Goal: Communication & Community: Ask a question

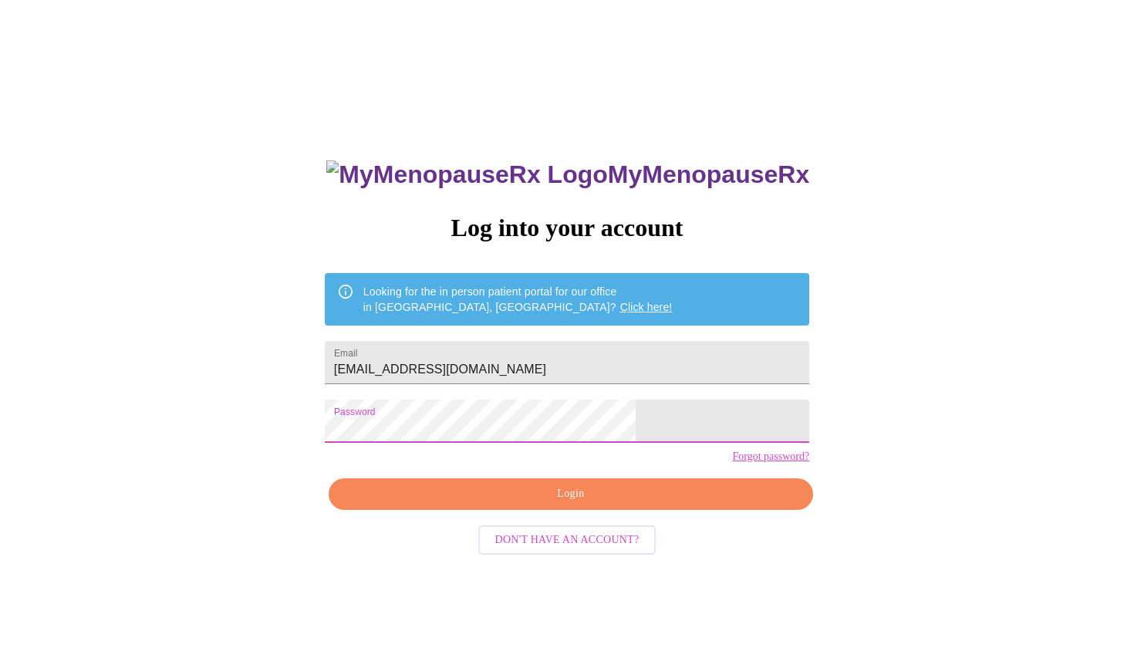
click at [563, 504] on span "Login" at bounding box center [570, 493] width 449 height 19
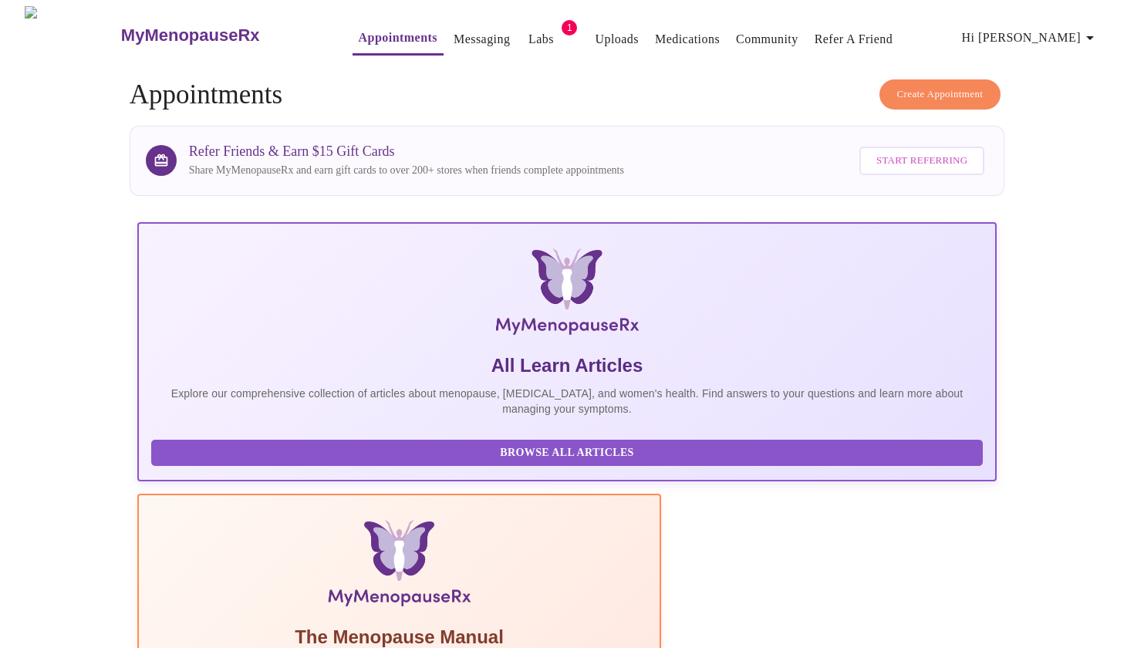
click at [455, 35] on link "Messaging" at bounding box center [481, 40] width 56 height 22
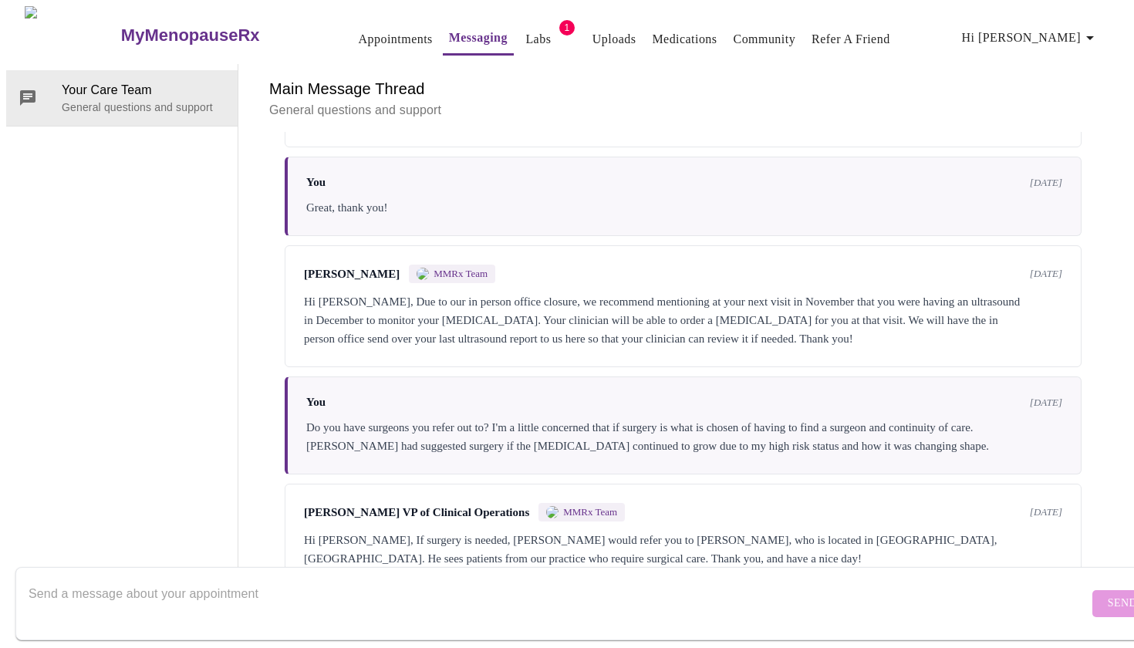
scroll to position [1208, 0]
click at [248, 588] on textarea "Send a message about your appointment" at bounding box center [559, 602] width 1060 height 49
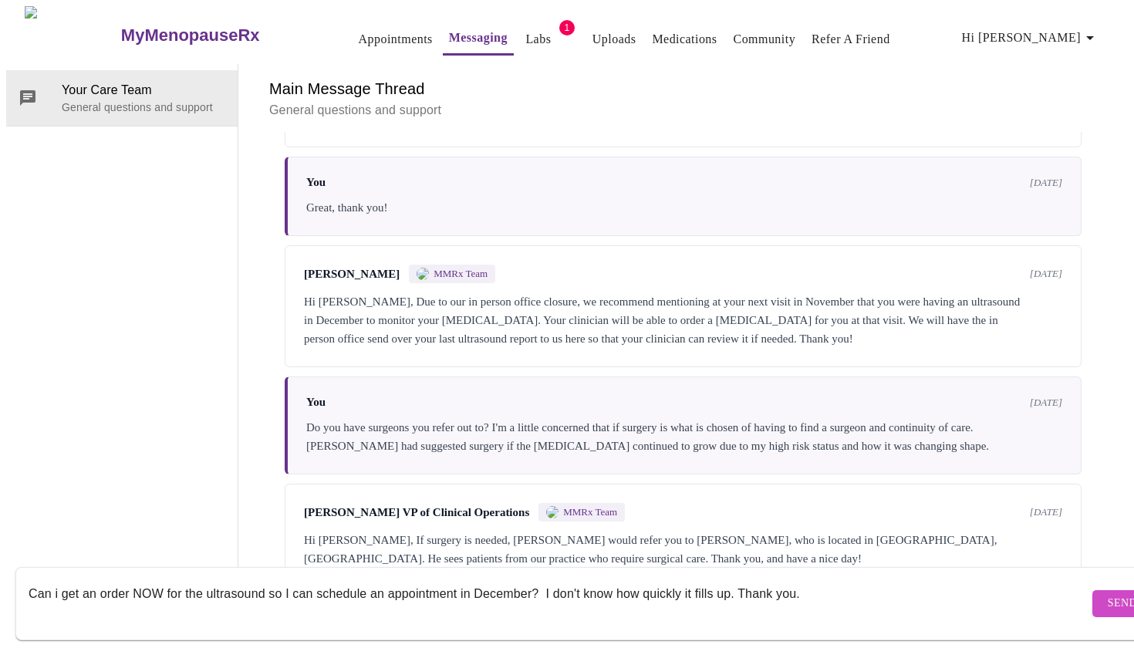
type textarea "Can i get an order NOW for the ultrasound so I can schedule an appointment in D…"
click at [1107, 594] on span "Send" at bounding box center [1121, 603] width 29 height 19
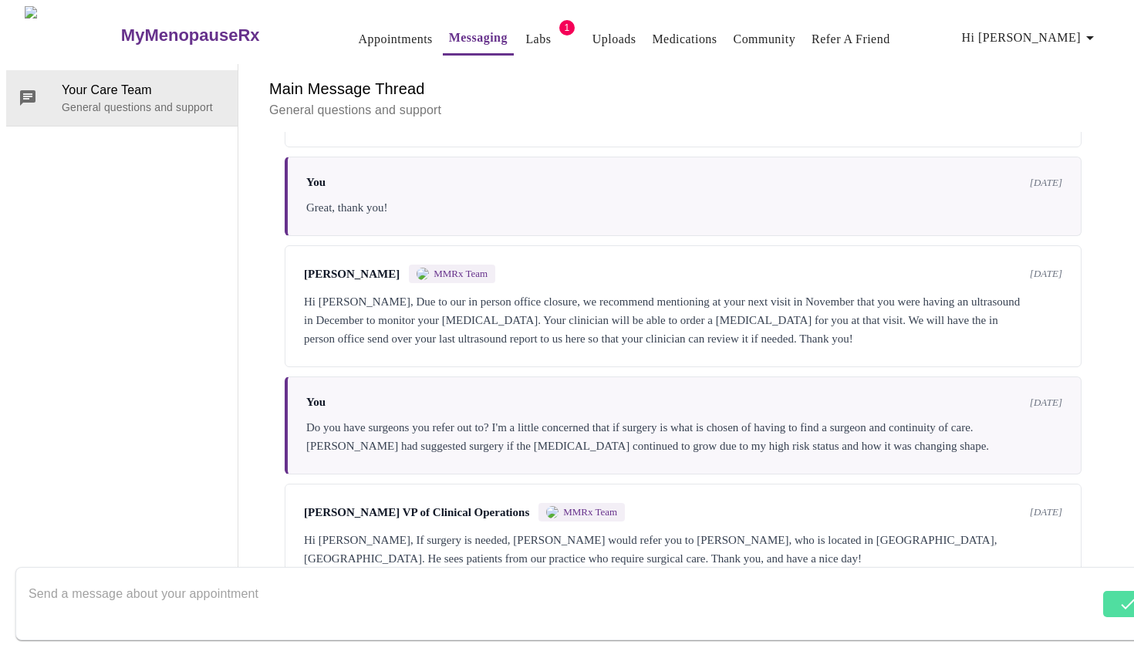
scroll to position [1313, 0]
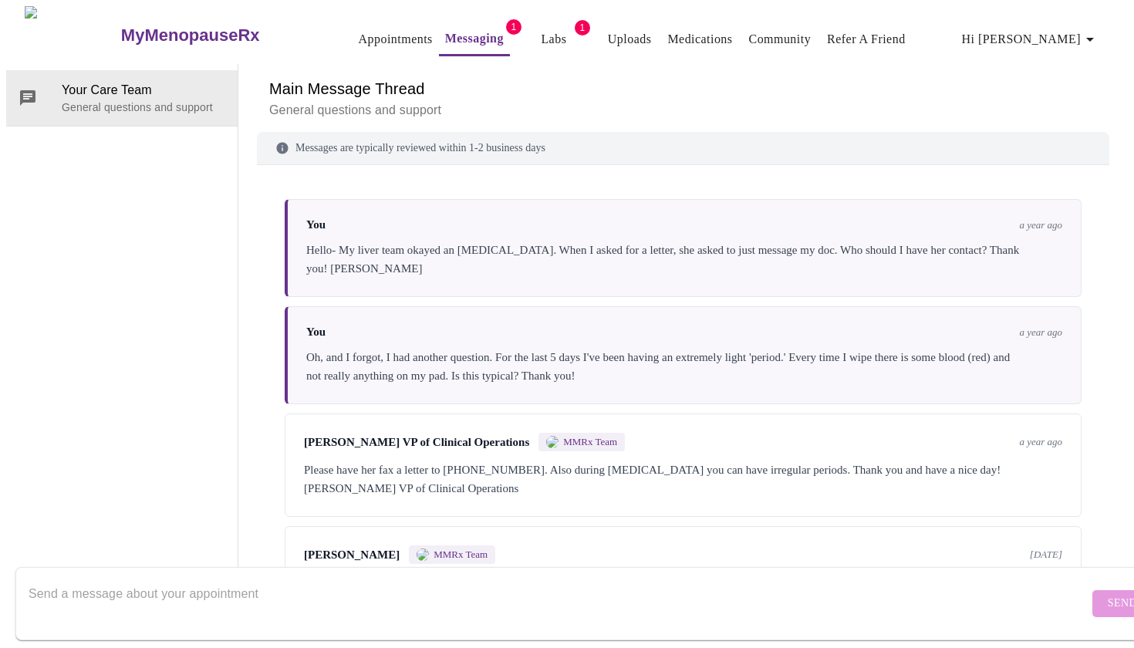
scroll to position [1428, 0]
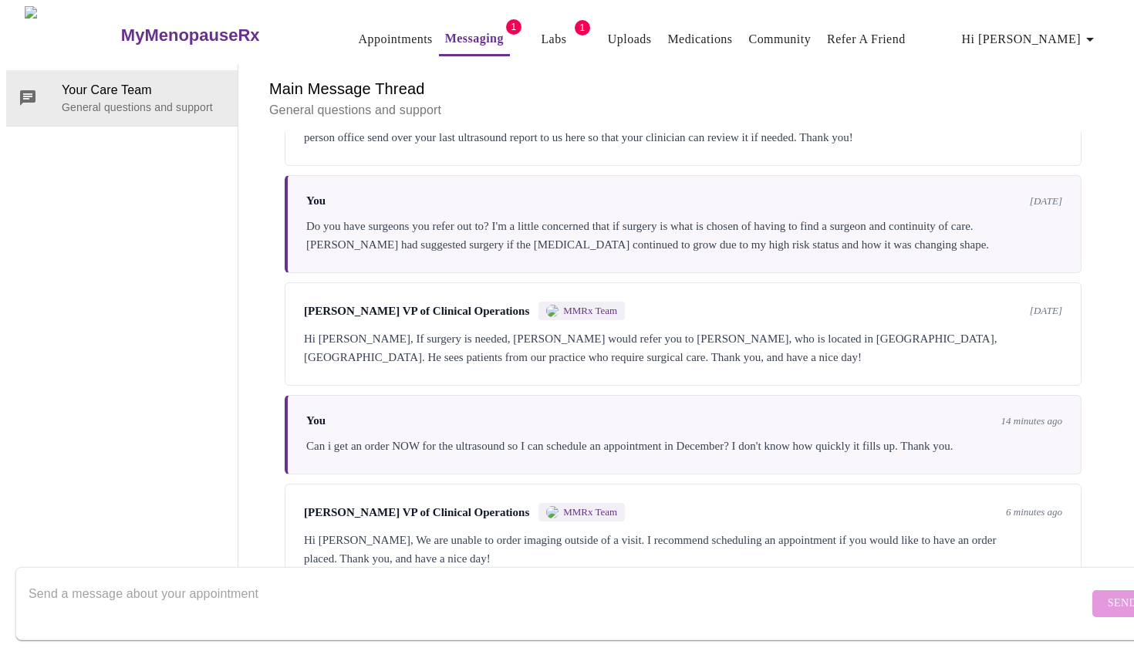
click at [413, 581] on textarea "Send a message about your appointment" at bounding box center [559, 602] width 1060 height 49
type textarea "m"
click at [448, 578] on textarea "I had an ultrasound scheduled at [GEOGRAPHIC_DATA] RX on [DATE]." at bounding box center [559, 602] width 1060 height 49
type textarea "I had an ultrasound scheduled at [GEOGRAPHIC_DATA] RX on [DATE]."
click at [1107, 594] on span "Send" at bounding box center [1121, 603] width 29 height 19
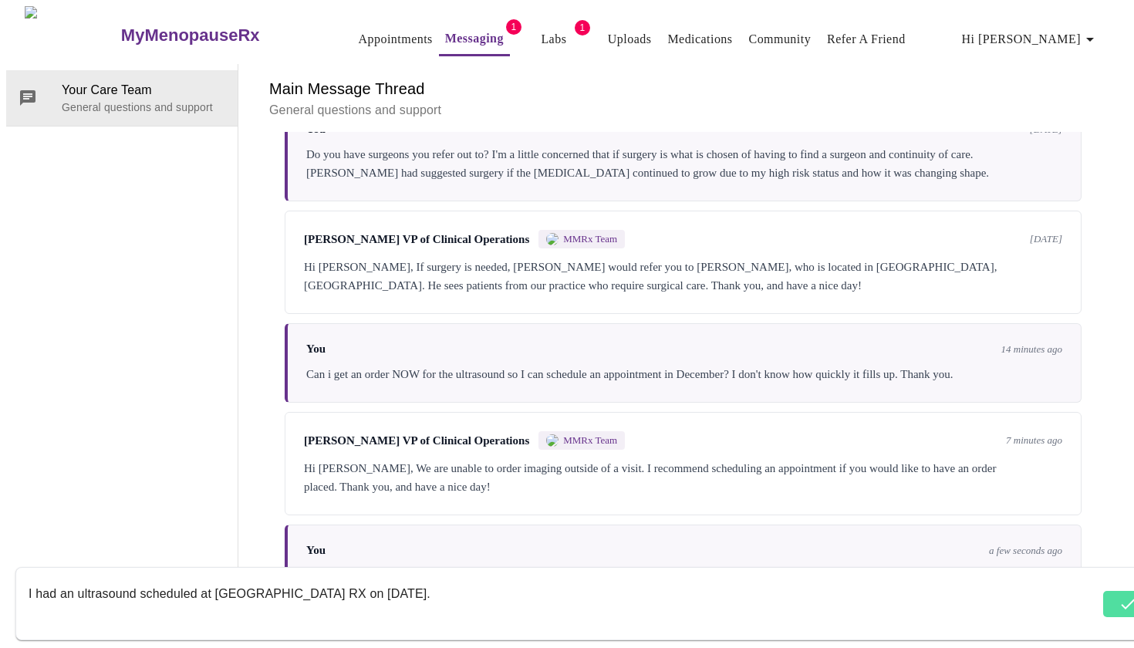
scroll to position [1520, 0]
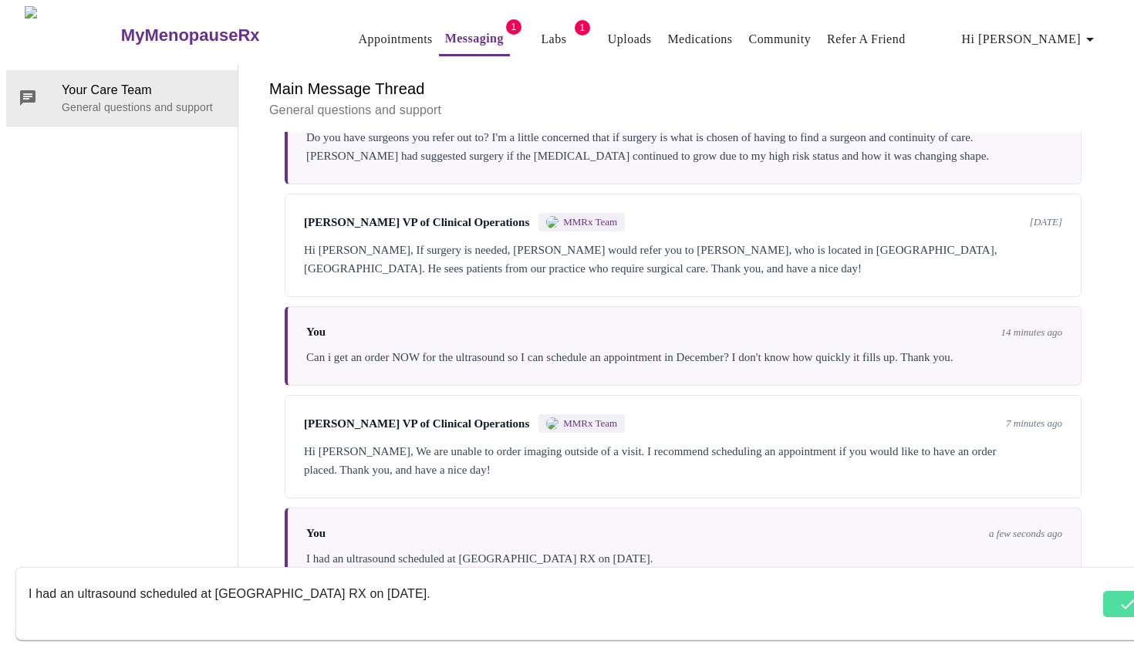
click at [463, 595] on textarea "I had an ultrasound scheduled at [GEOGRAPHIC_DATA] RX on [DATE]." at bounding box center [564, 602] width 1070 height 49
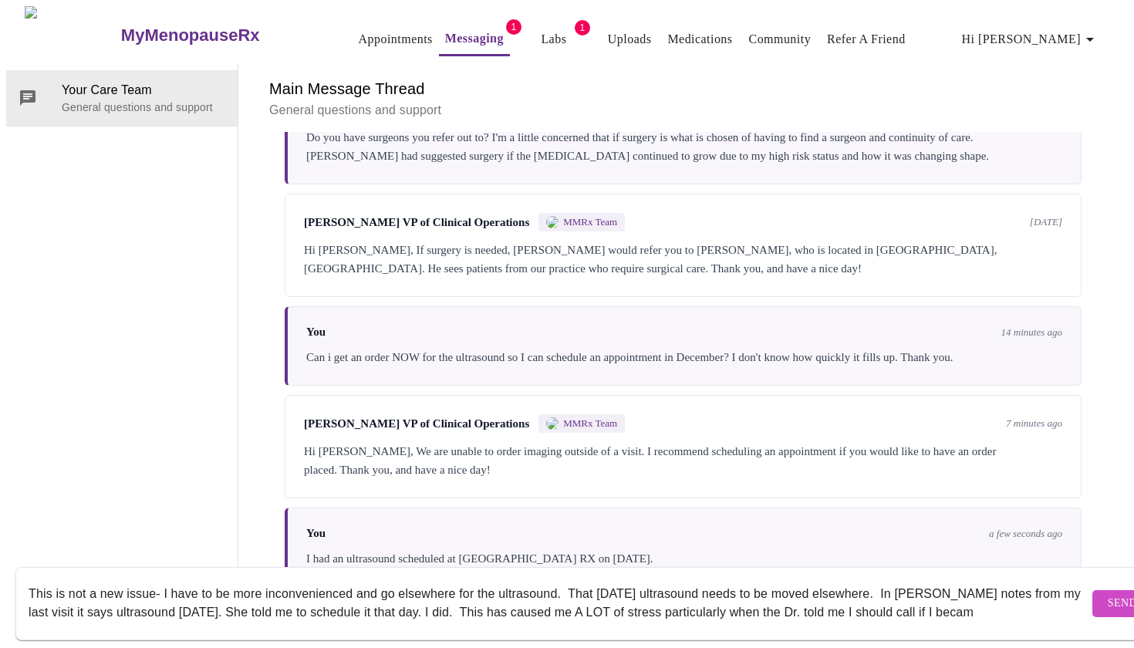
scroll to position [10, 0]
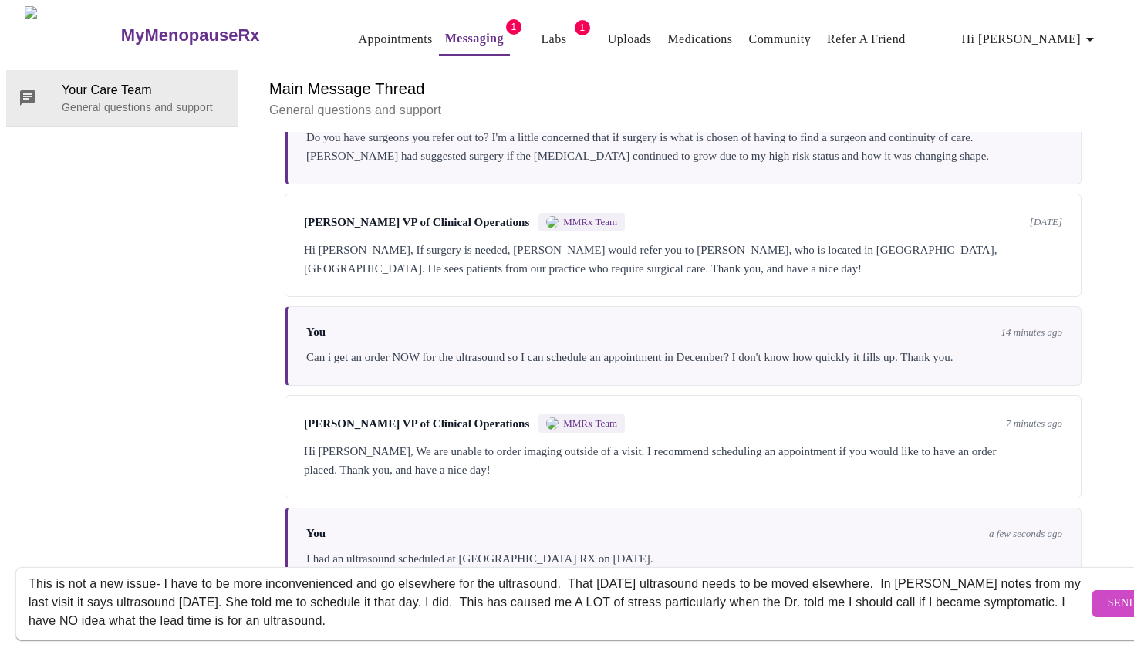
click at [155, 602] on textarea "This is not a new issue- I have to be more inconvenienced and go elsewhere for …" at bounding box center [559, 602] width 1060 height 49
click at [466, 607] on textarea "This is not a new issue- I have to be more inconvenienced and go elsewhere for …" at bounding box center [559, 602] width 1060 height 49
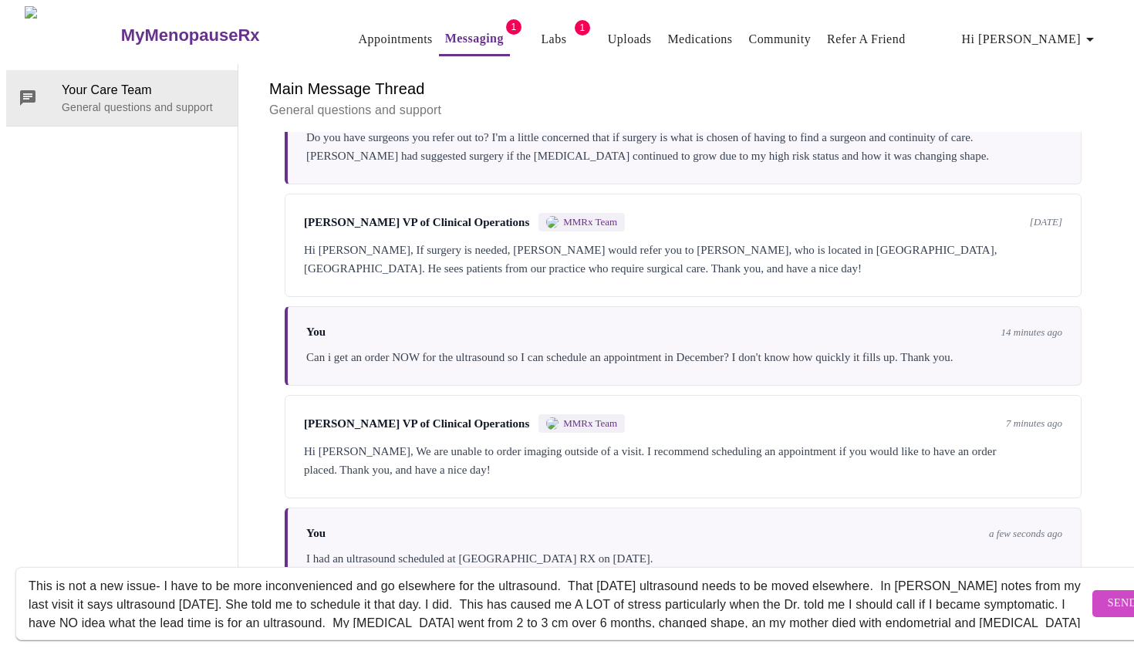
scroll to position [3, 0]
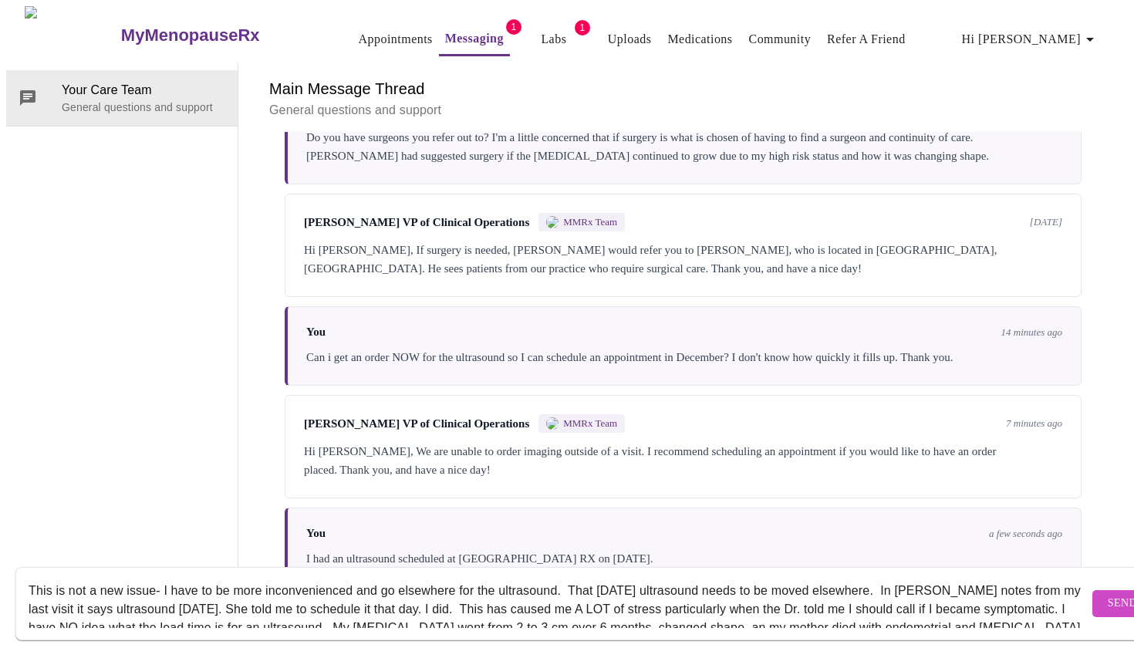
click at [918, 578] on textarea "This is not a new issue- I have to be more inconvenienced and go elsewhere for …" at bounding box center [559, 602] width 1060 height 49
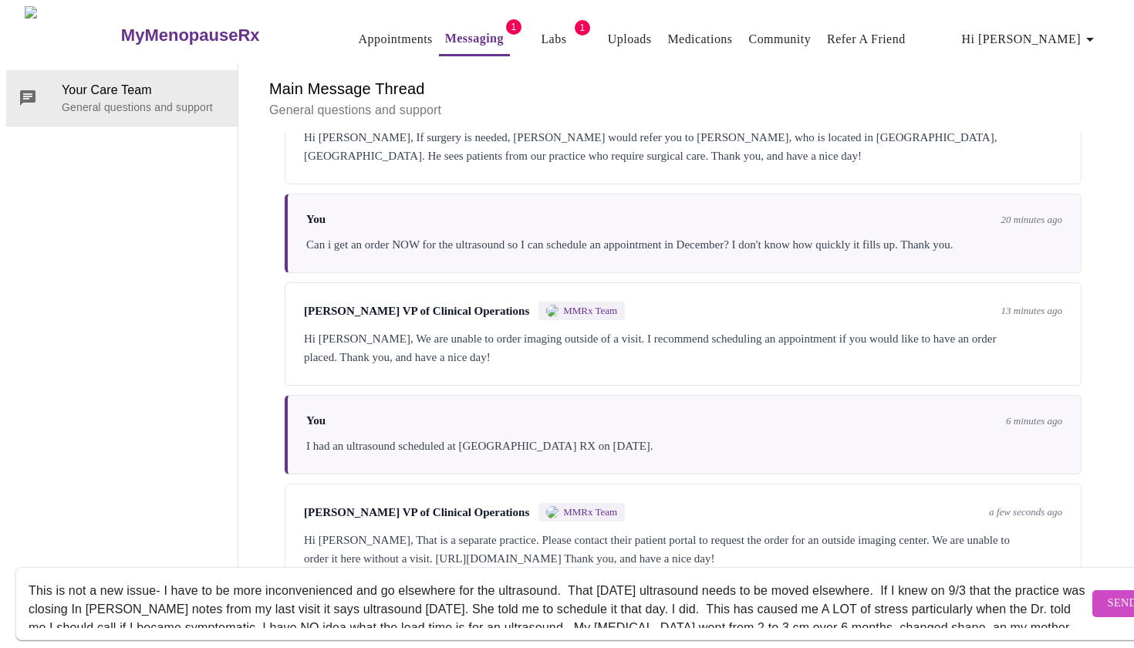
scroll to position [58, 0]
drag, startPoint x: 857, startPoint y: 496, endPoint x: 496, endPoint y: 494, distance: 360.9
click at [496, 531] on div "Hi [PERSON_NAME], That is a separate practice. Please contact their patient por…" at bounding box center [683, 549] width 758 height 37
copy div "[URL][DOMAIN_NAME]"
click at [959, 598] on textarea "This is not a new issue- I have to be more inconvenienced and go elsewhere for …" at bounding box center [559, 602] width 1060 height 49
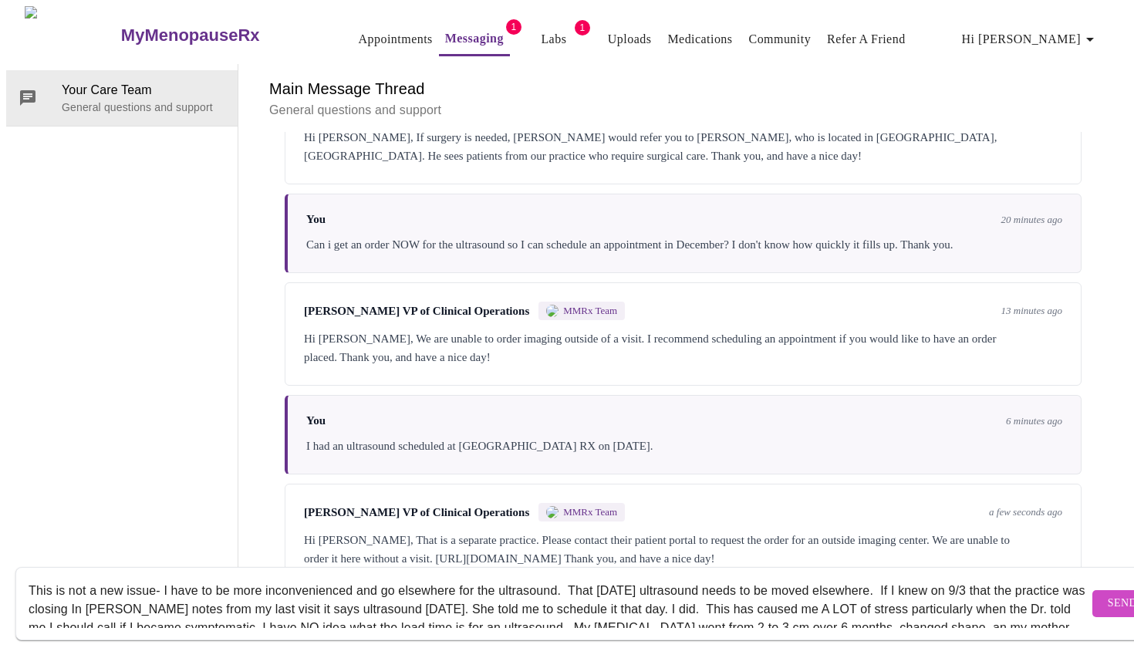
scroll to position [0, 0]
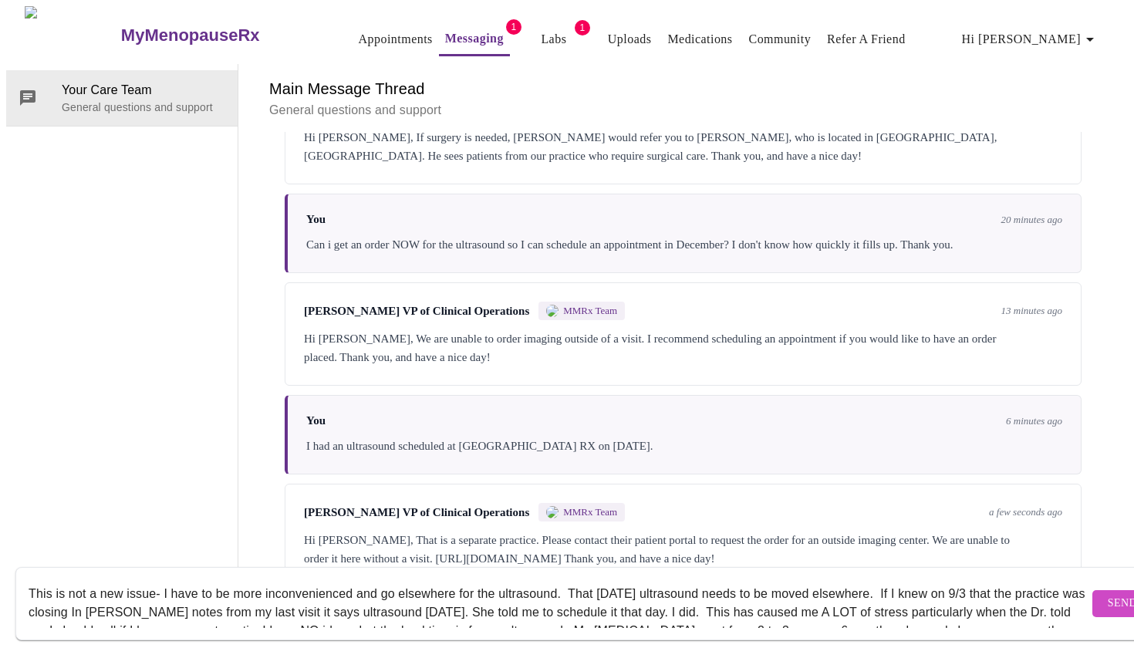
drag, startPoint x: 1035, startPoint y: 600, endPoint x: 204, endPoint y: 551, distance: 832.0
click at [204, 567] on form "This is not a new issue- I have to be more inconvenienced and go elsewhere for …" at bounding box center [589, 603] width 1148 height 73
type textarea "particularly when the Dr. told me I should call if I became symptomatic. I have…"
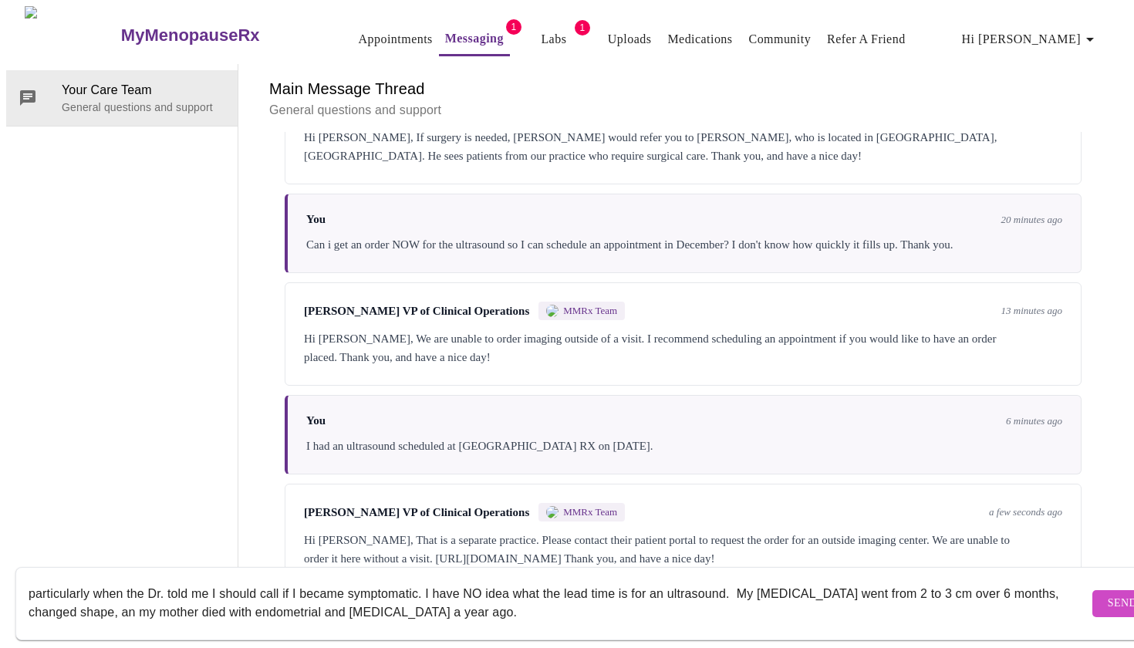
drag, startPoint x: 455, startPoint y: 595, endPoint x: 2, endPoint y: 526, distance: 458.8
click at [6, 526] on div "MyMenopauseRx Appointments Messaging 1 Labs 1 Uploads Medications Community Ref…" at bounding box center [566, 296] width 1121 height 581
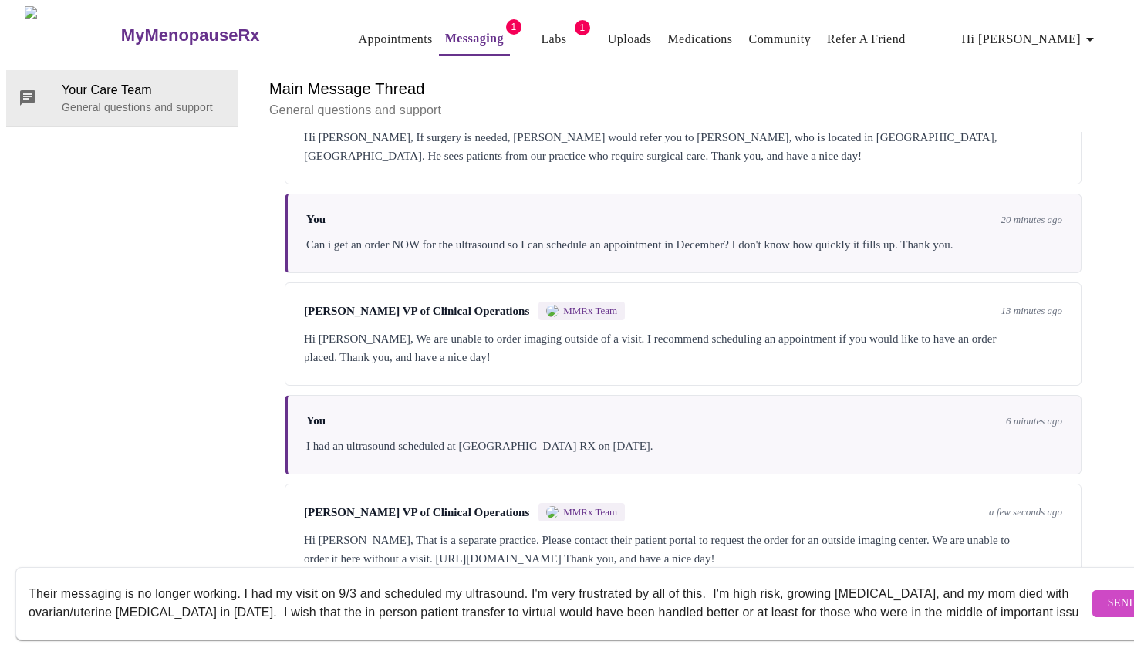
scroll to position [10, 0]
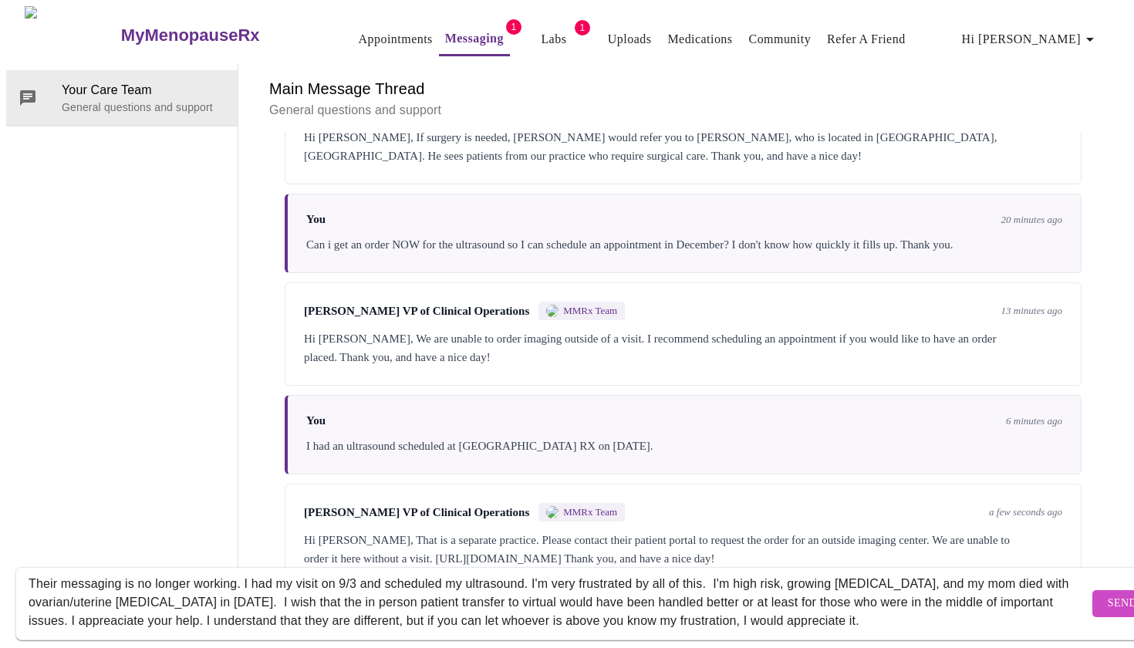
type textarea "Their messaging is no longer working. I had my visit on 9/3 and scheduled my ul…"
click at [1107, 594] on span "Send" at bounding box center [1121, 603] width 29 height 19
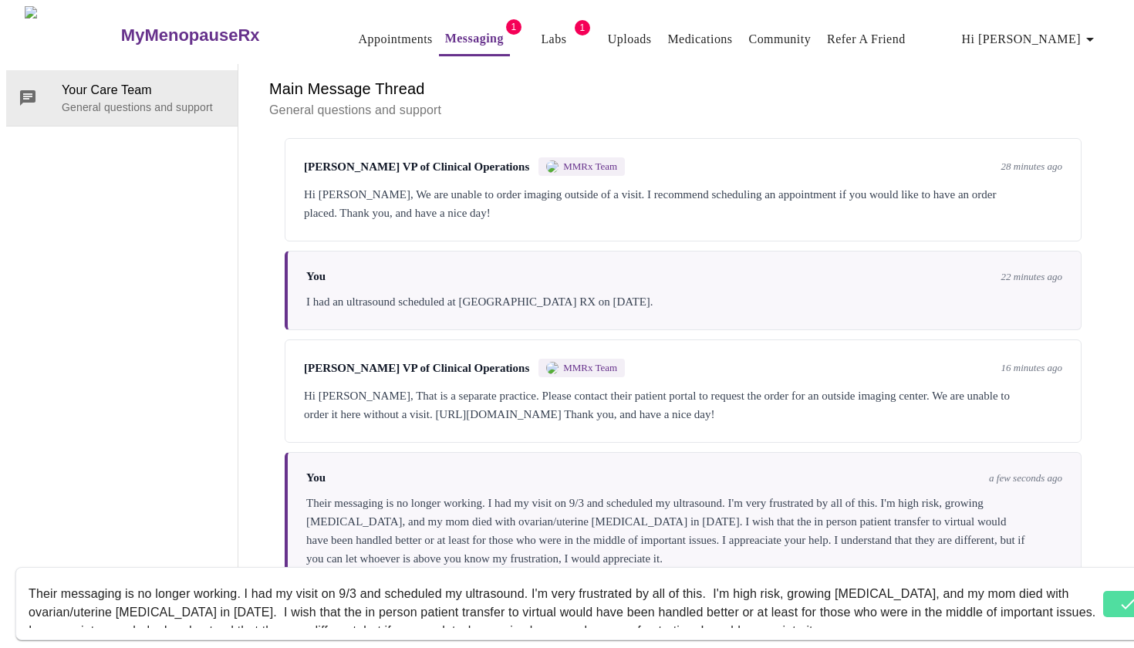
scroll to position [1783, 0]
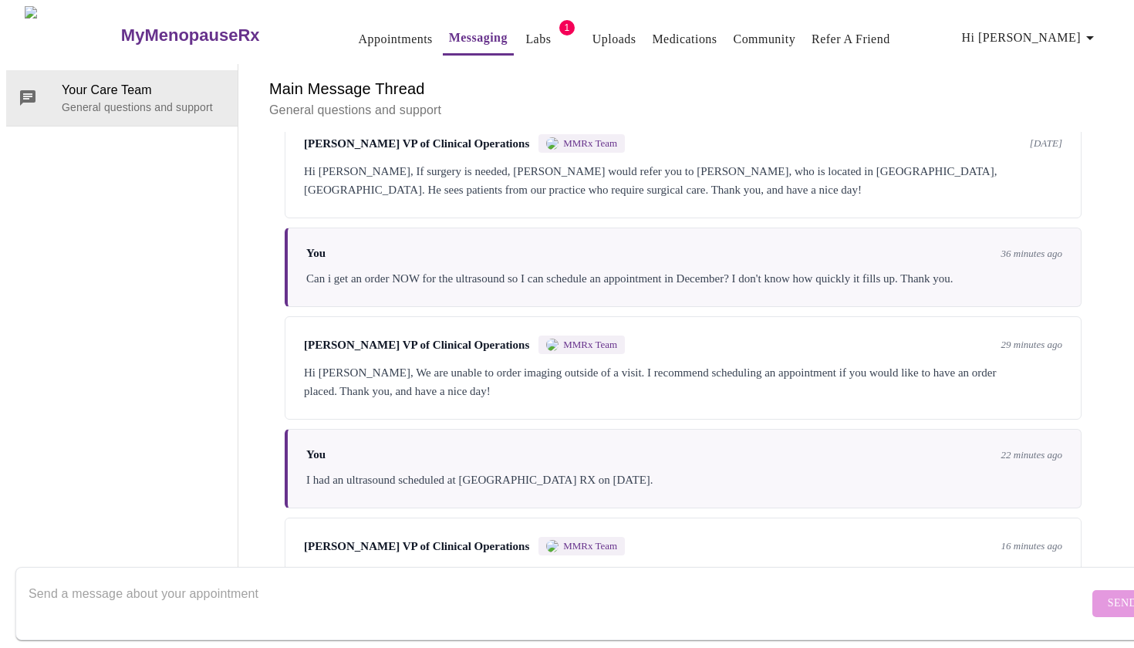
scroll to position [1783, 0]
